Goal: Navigation & Orientation: Find specific page/section

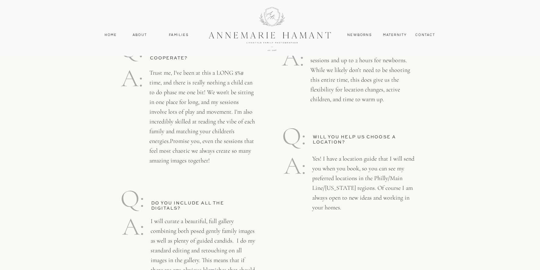
scroll to position [3028, 0]
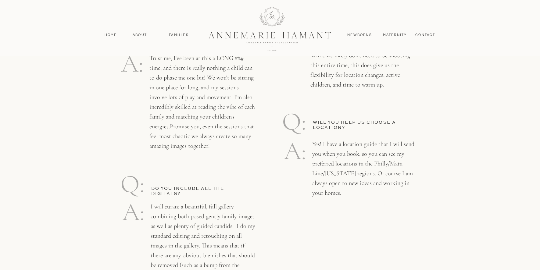
click at [298, 35] on div at bounding box center [269, 28] width 163 height 71
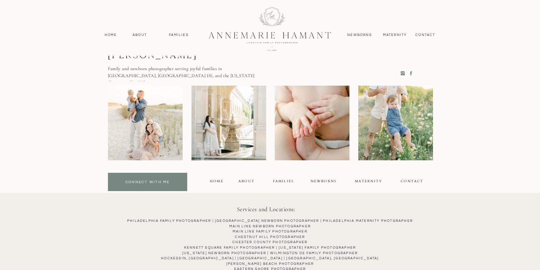
scroll to position [3043, 0]
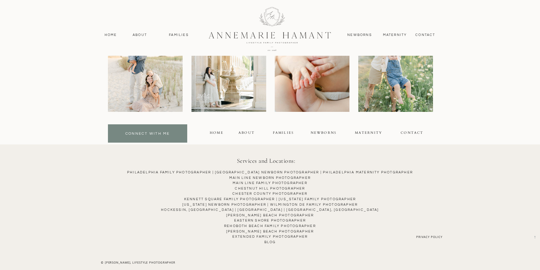
click at [289, 184] on p "Philadelphia Family Photographer | [GEOGRAPHIC_DATA] NEWBORN PHOTOGRAPHER | Phi…" at bounding box center [270, 212] width 523 height 85
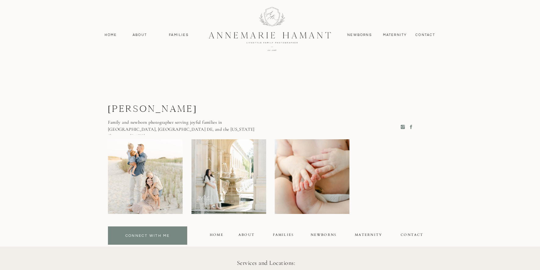
scroll to position [3513, 0]
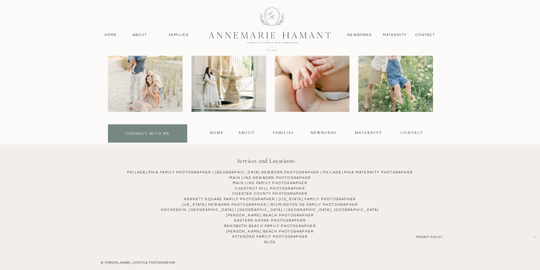
drag, startPoint x: 316, startPoint y: 182, endPoint x: 316, endPoint y: 205, distance: 22.6
click at [281, 183] on p "Philadelphia Family Photographer | [GEOGRAPHIC_DATA] NEWBORN PHOTOGRAPHER | Phi…" at bounding box center [270, 212] width 523 height 85
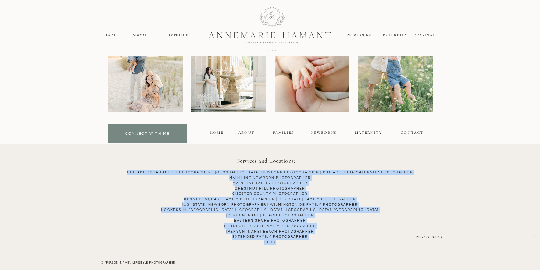
click at [311, 185] on p "Philadelphia Family Photographer | [GEOGRAPHIC_DATA] NEWBORN PHOTOGRAPHER | Phi…" at bounding box center [270, 212] width 523 height 85
